Goal: Information Seeking & Learning: Learn about a topic

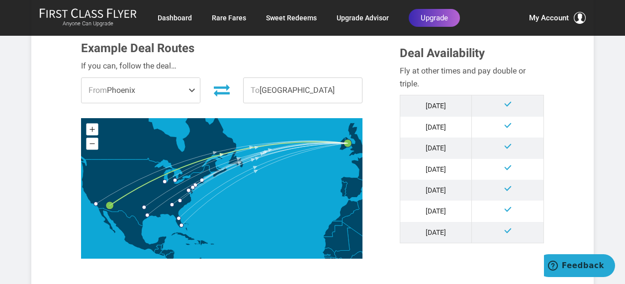
scroll to position [286, 0]
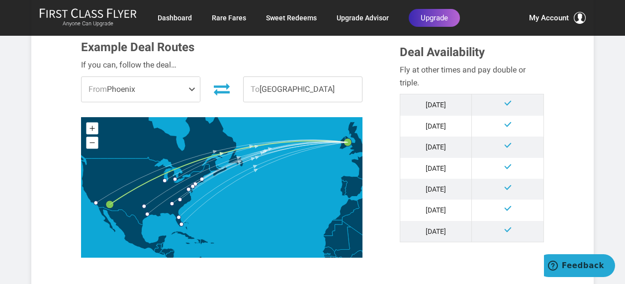
click at [190, 87] on span at bounding box center [194, 89] width 12 height 25
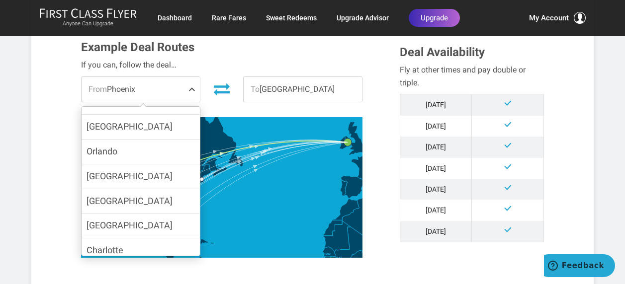
scroll to position [197, 0]
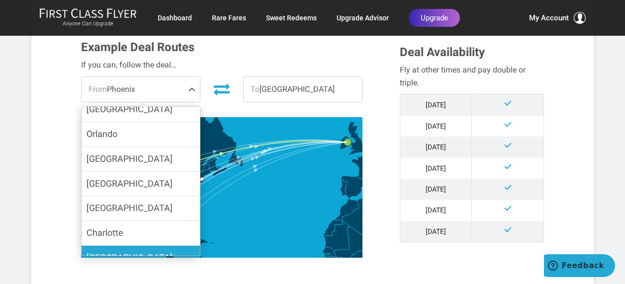
click at [139, 246] on label "Dallas" at bounding box center [141, 258] width 118 height 24
click at [0, 0] on input "Dallas" at bounding box center [0, 0] width 0 height 0
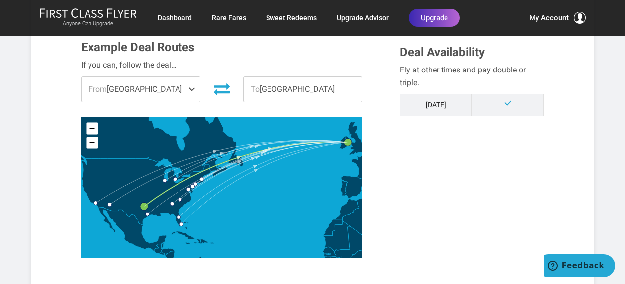
click at [192, 88] on span at bounding box center [194, 89] width 12 height 25
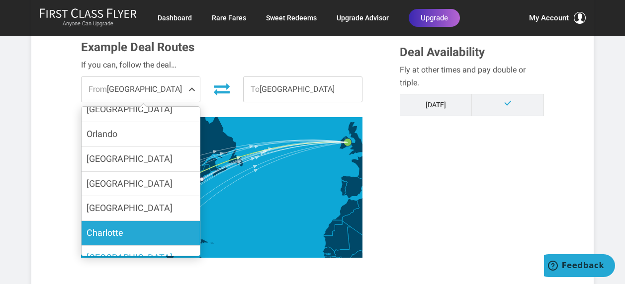
click at [141, 222] on label "Charlotte" at bounding box center [141, 233] width 118 height 24
click at [0, 0] on input "Charlotte" at bounding box center [0, 0] width 0 height 0
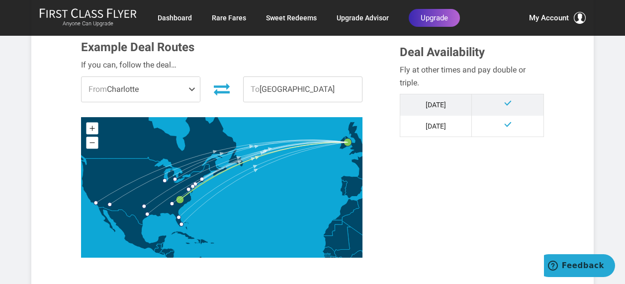
click at [190, 87] on span at bounding box center [194, 89] width 12 height 25
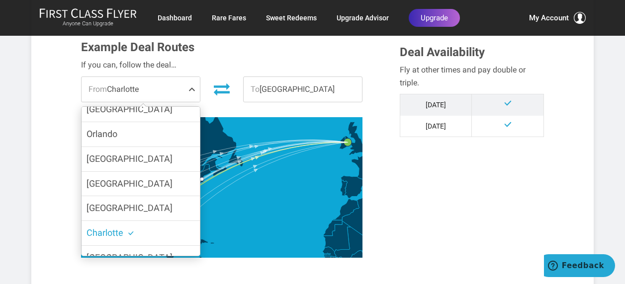
scroll to position [66, 0]
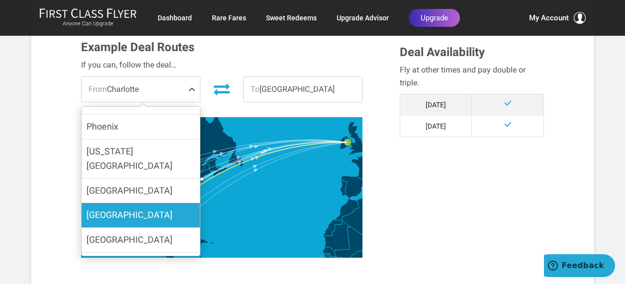
click at [166, 203] on label "Atlanta" at bounding box center [141, 215] width 118 height 24
click at [0, 0] on input "Atlanta" at bounding box center [0, 0] width 0 height 0
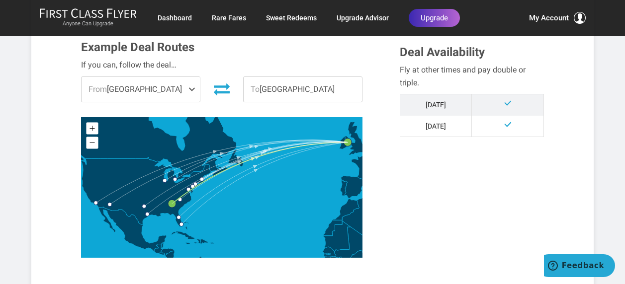
click at [192, 88] on span at bounding box center [194, 89] width 12 height 25
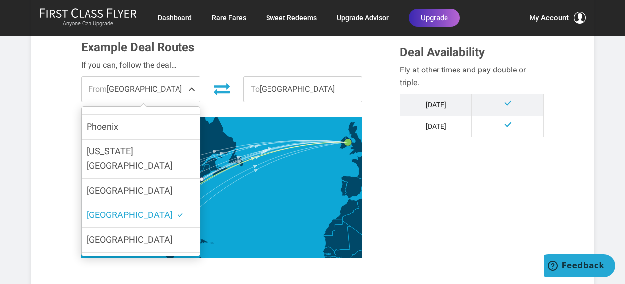
click at [397, 177] on div "Example Deal Routes If you can, follow the deal… From Atlanta Detroit Boston Ne…" at bounding box center [313, 157] width 478 height 232
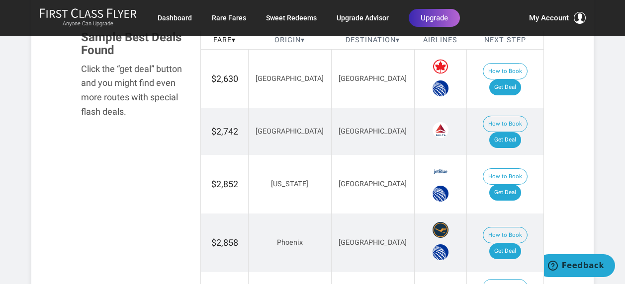
scroll to position [604, 0]
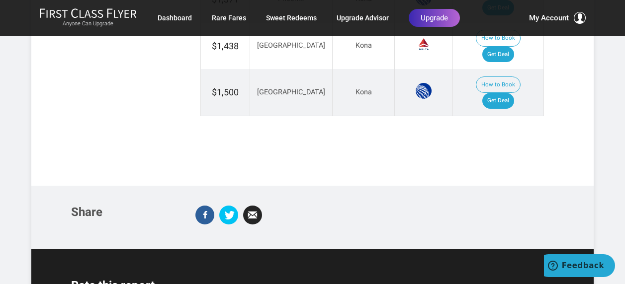
scroll to position [812, 0]
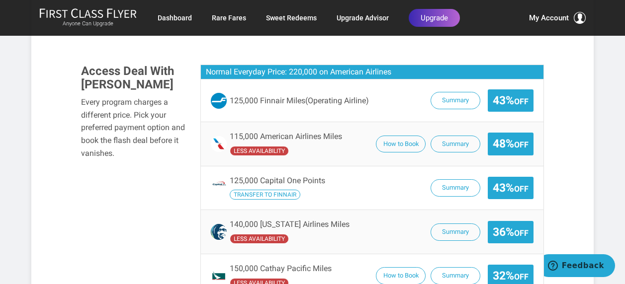
scroll to position [812, 0]
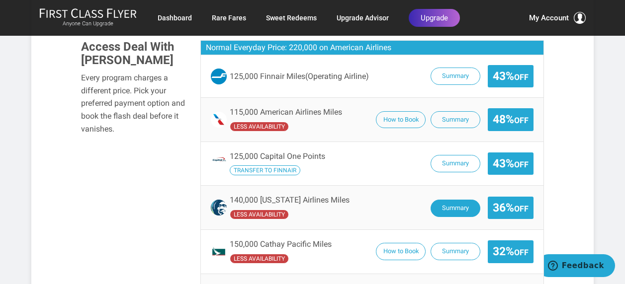
click at [458, 200] on button "Summary" at bounding box center [455, 208] width 50 height 17
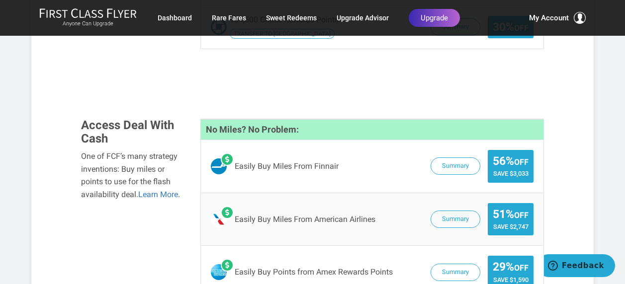
scroll to position [1558, 0]
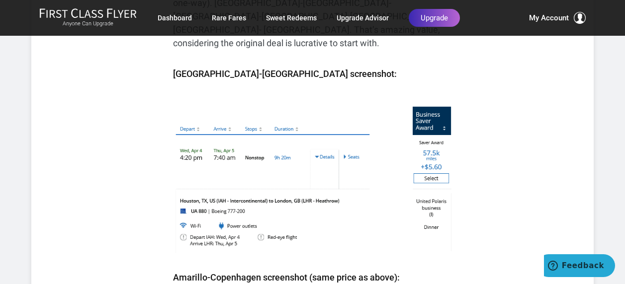
scroll to position [1944, 0]
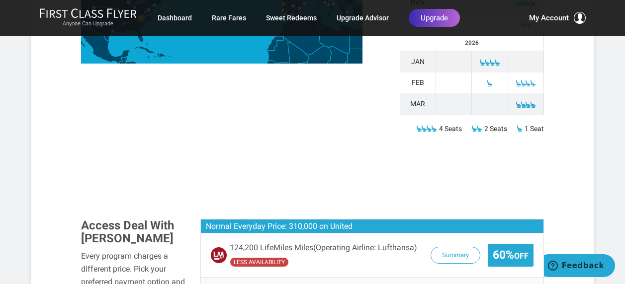
scroll to position [547, 0]
